Goal: Use online tool/utility: Use online tool/utility

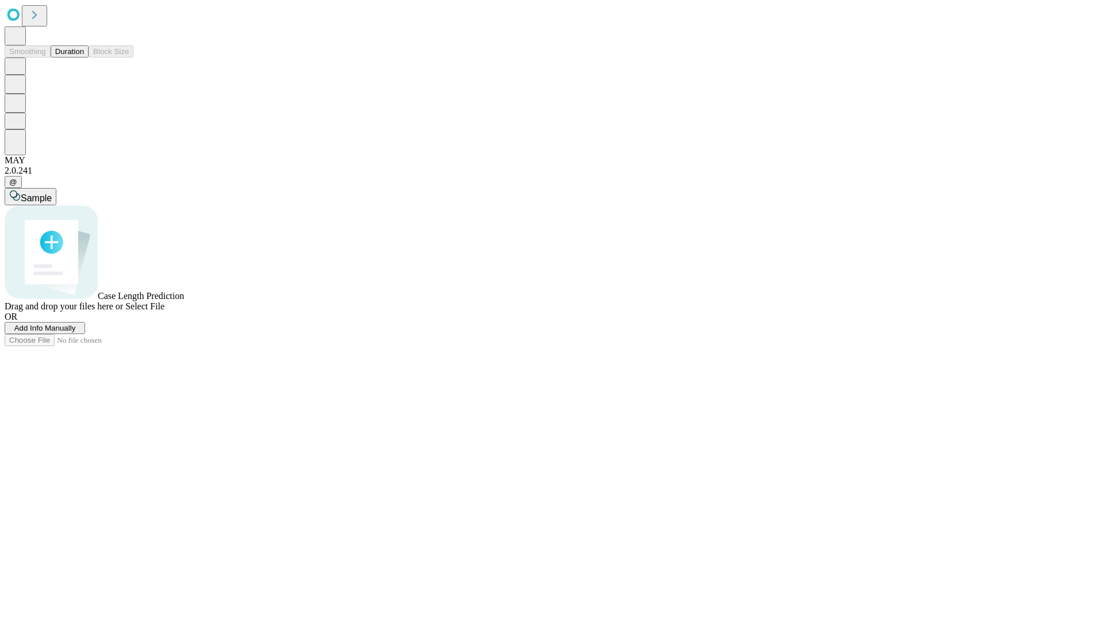
click at [84, 58] on button "Duration" at bounding box center [70, 51] width 38 height 12
click at [52, 193] on span "Sample" at bounding box center [36, 198] width 31 height 10
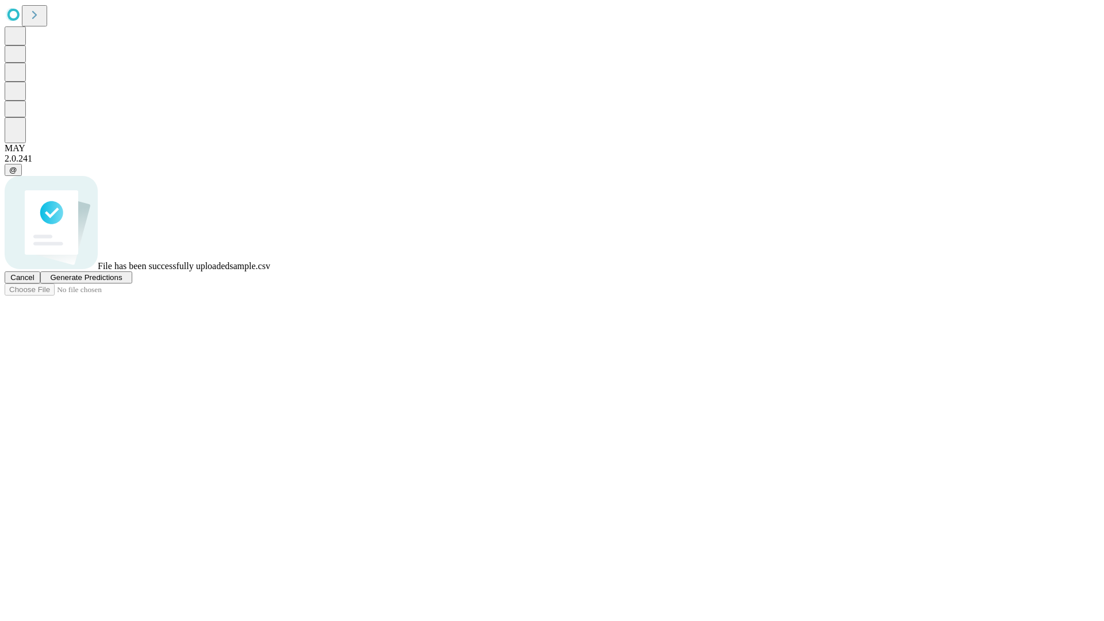
click at [122, 282] on span "Generate Predictions" at bounding box center [86, 277] width 72 height 9
